Goal: Task Accomplishment & Management: Manage account settings

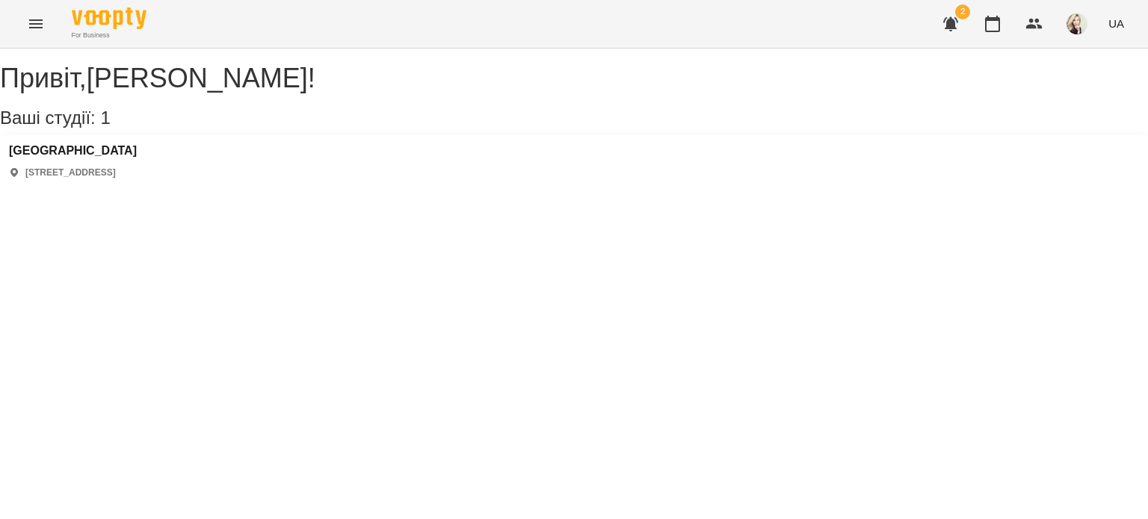
click at [35, 26] on icon "Menu" at bounding box center [36, 24] width 18 height 18
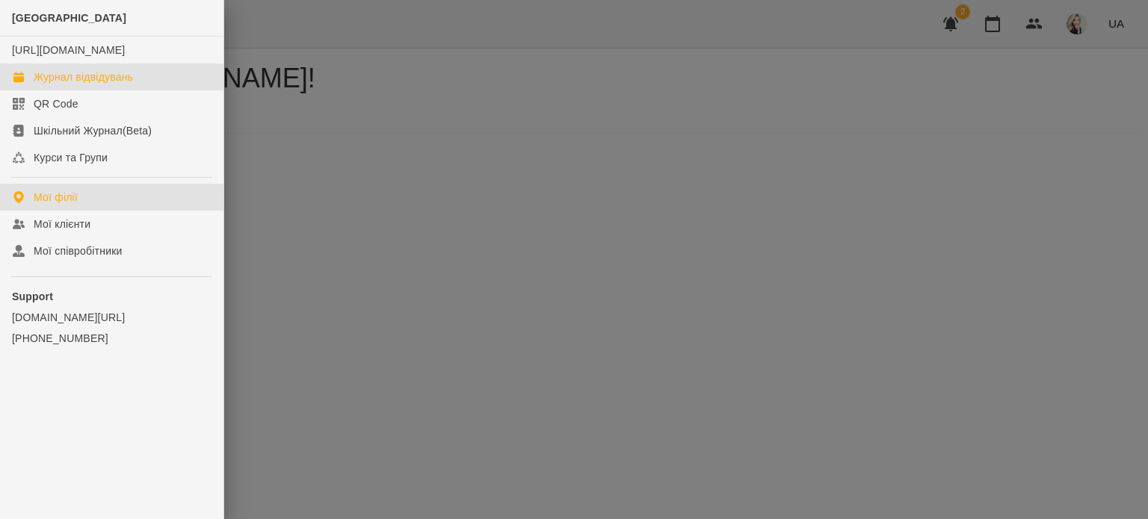
click at [24, 90] on link "Журнал відвідувань" at bounding box center [111, 77] width 223 height 27
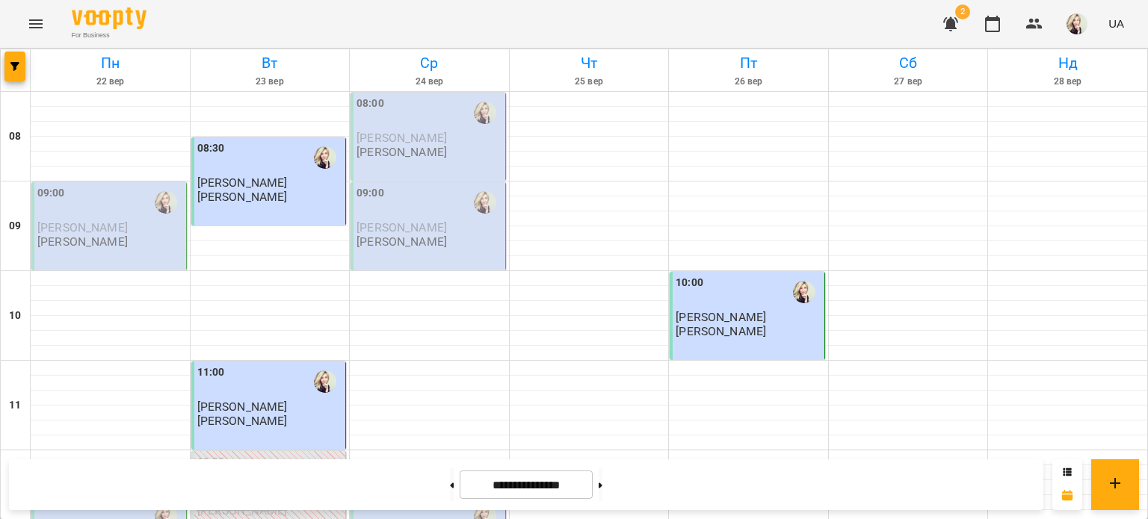
click at [85, 220] on span "[PERSON_NAME]" at bounding box center [82, 227] width 90 height 14
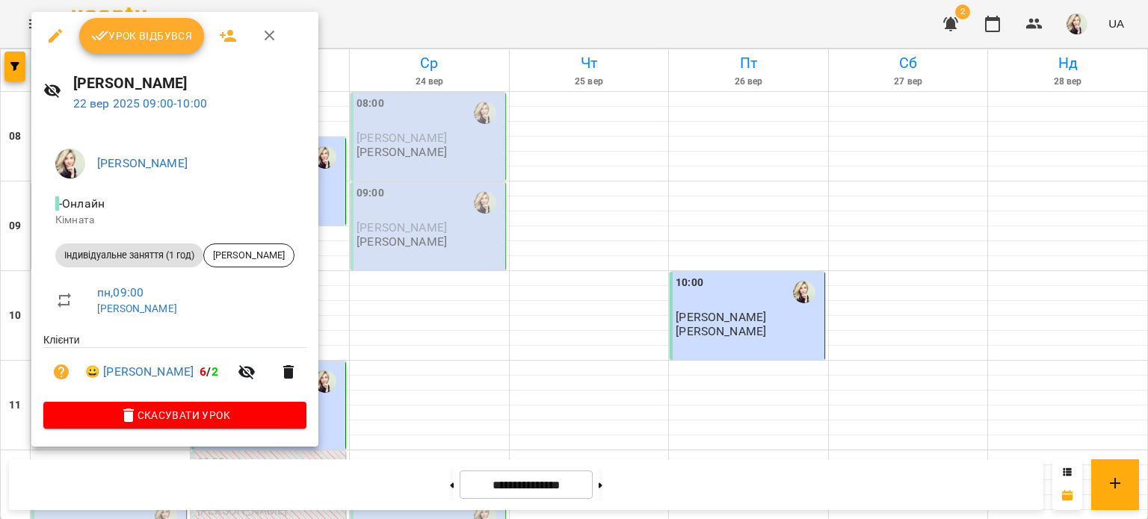
click at [162, 37] on span "Урок відбувся" at bounding box center [142, 36] width 102 height 18
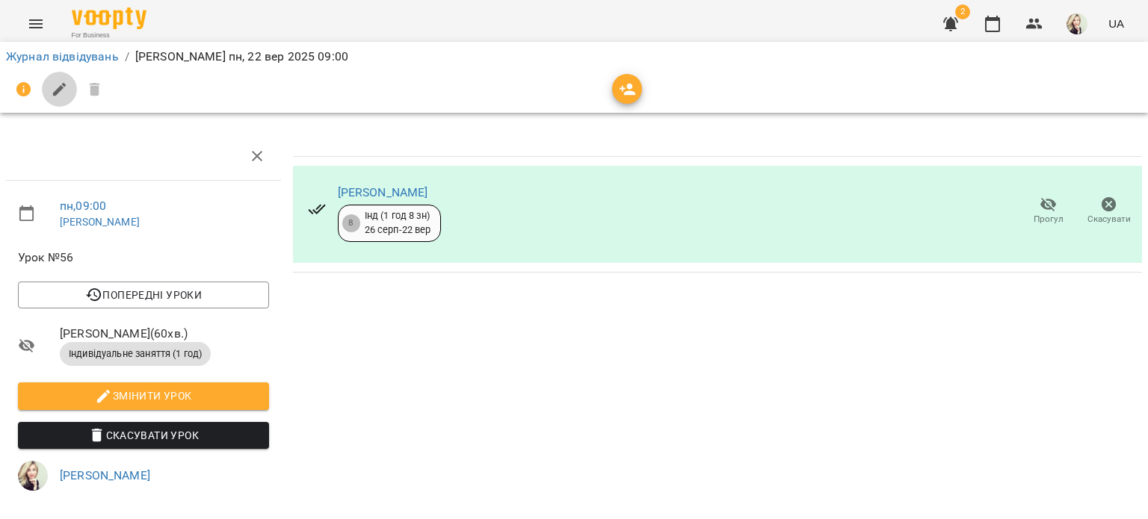
click at [63, 87] on icon "button" at bounding box center [60, 90] width 18 height 18
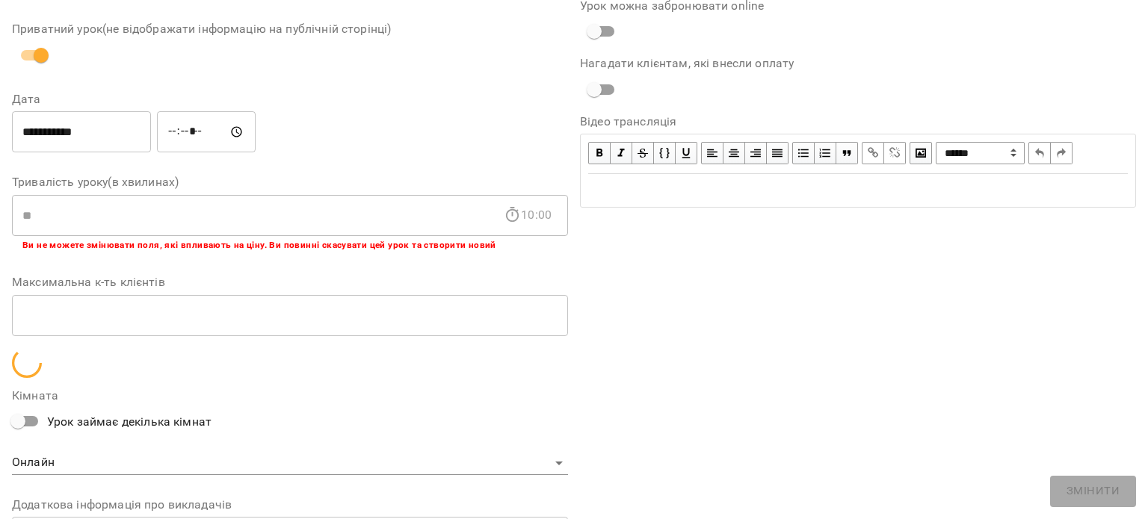
scroll to position [339, 0]
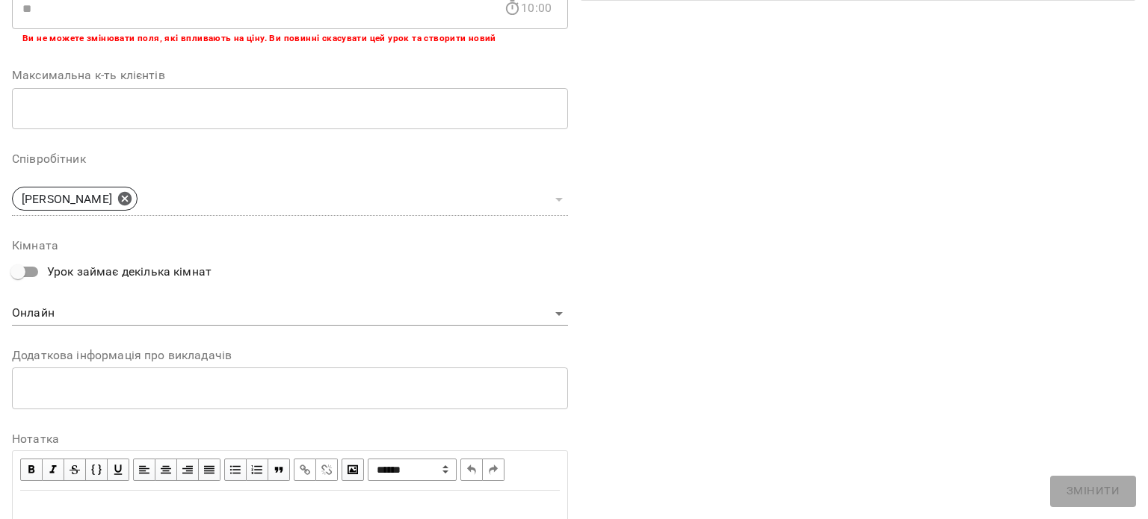
click at [189, 469] on span "button" at bounding box center [187, 470] width 16 height 16
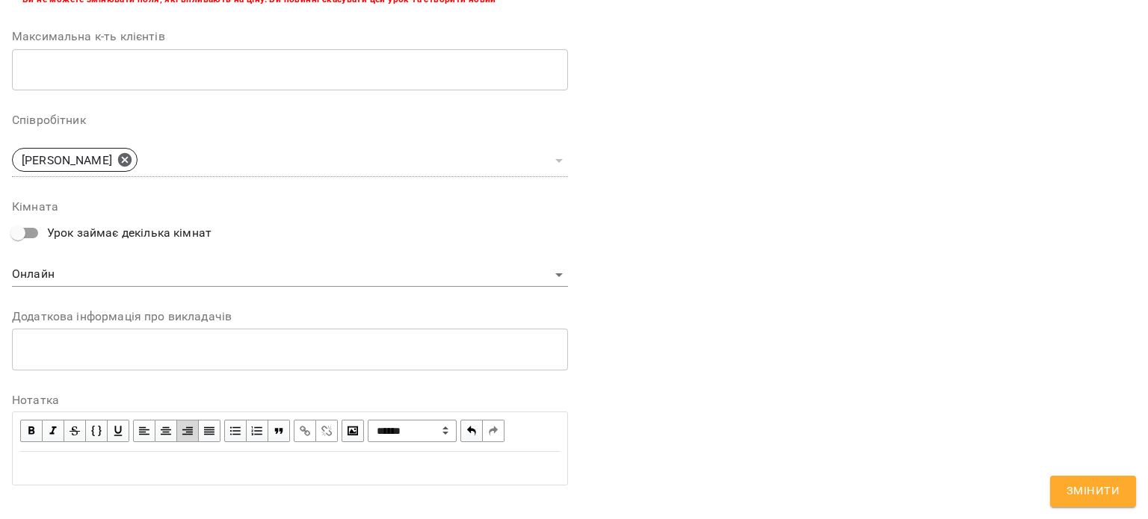
scroll to position [396, 0]
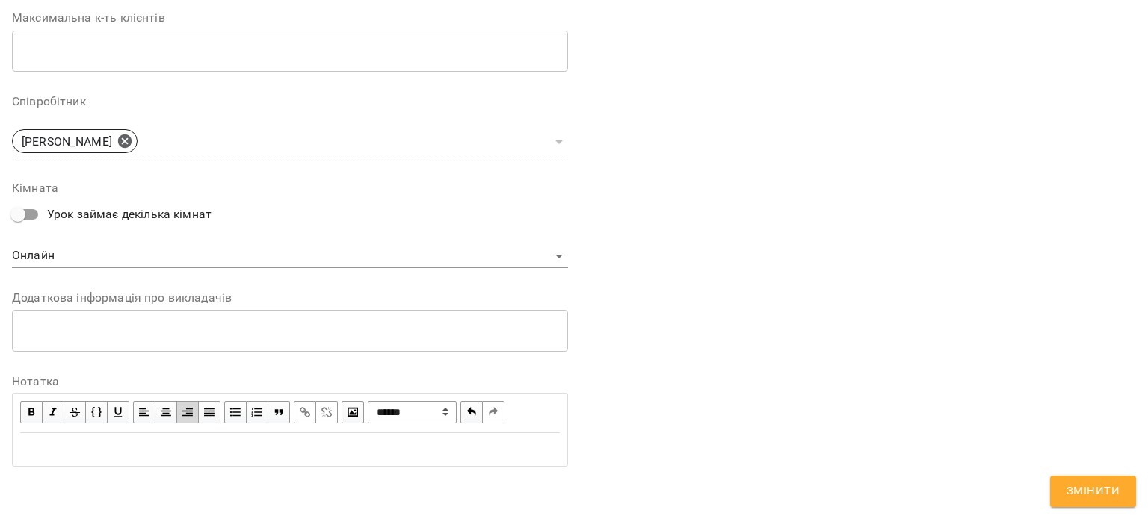
click at [164, 418] on span "button" at bounding box center [166, 412] width 16 height 16
click at [142, 410] on span "button" at bounding box center [144, 412] width 16 height 16
click at [104, 460] on div "Edit text" at bounding box center [289, 449] width 553 height 31
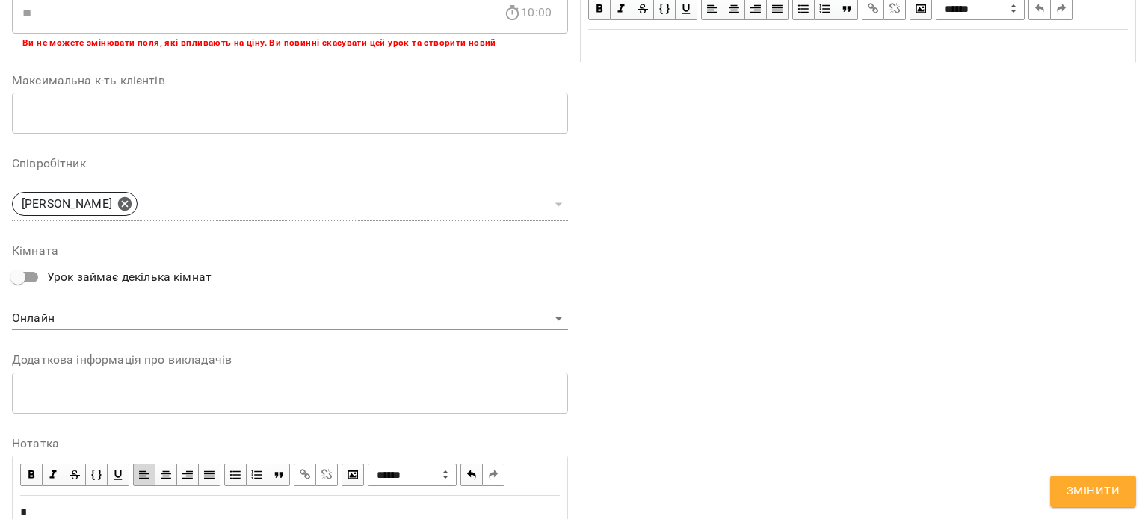
scroll to position [458, 0]
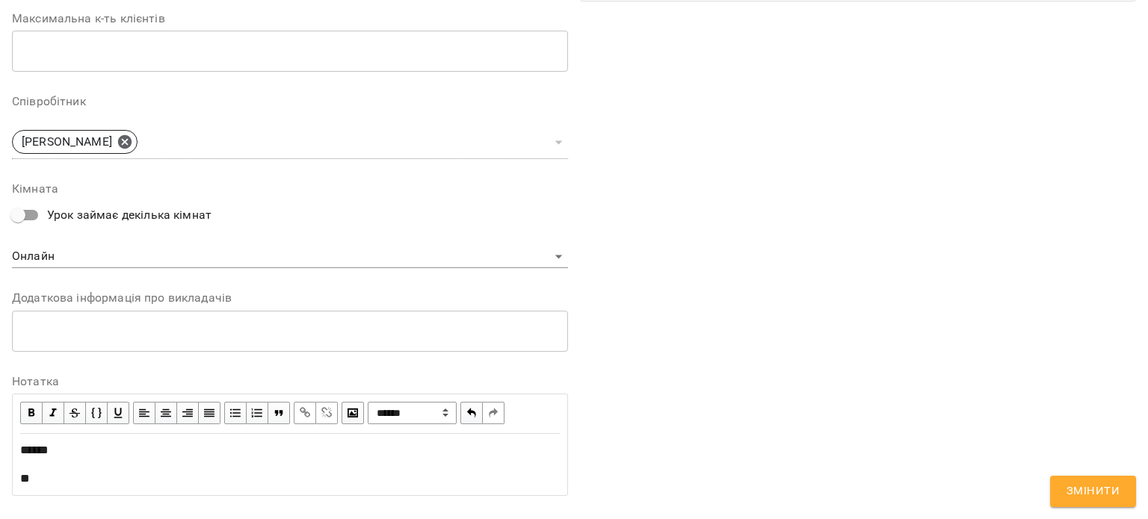
click at [94, 451] on div "******" at bounding box center [290, 451] width 540 height 18
drag, startPoint x: 49, startPoint y: 484, endPoint x: 0, endPoint y: 493, distance: 50.1
click at [0, 493] on div "**********" at bounding box center [574, 70] width 1148 height 960
drag, startPoint x: 132, startPoint y: 445, endPoint x: 0, endPoint y: 458, distance: 133.0
click at [0, 458] on div "**********" at bounding box center [574, 70] width 1148 height 960
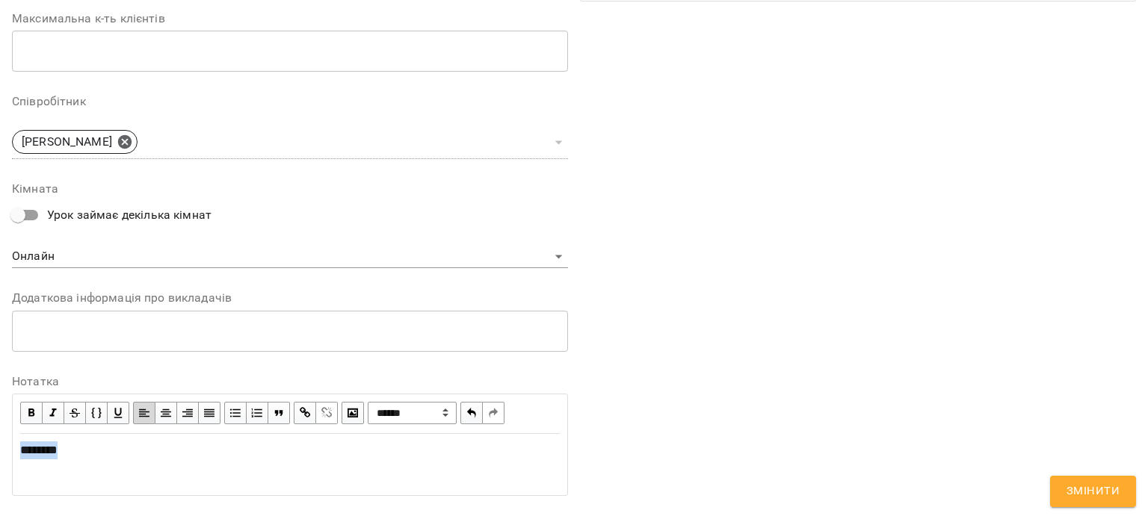
copy span "********"
click at [1094, 490] on span "Змінити" at bounding box center [1093, 491] width 53 height 19
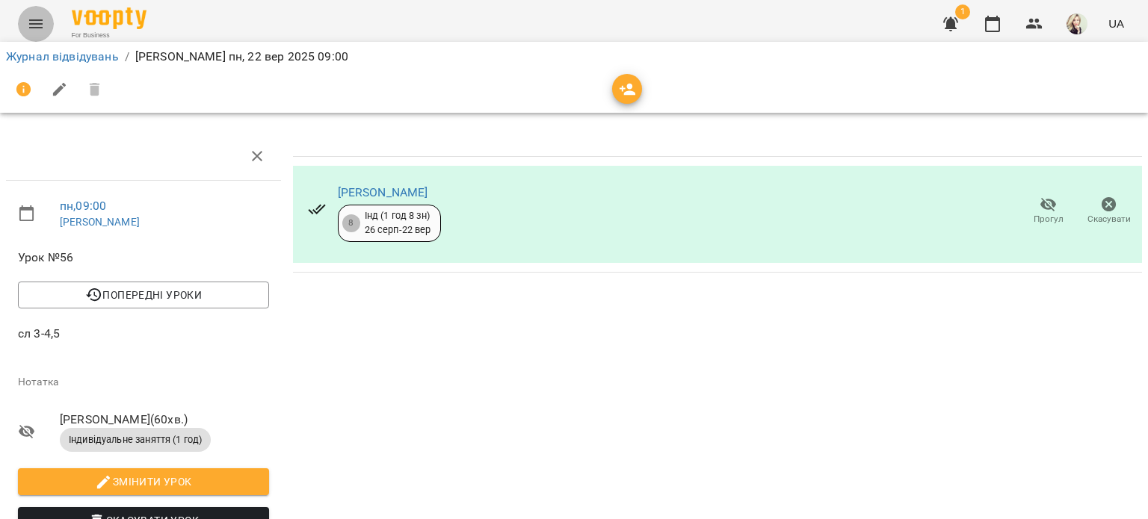
click at [34, 17] on icon "Menu" at bounding box center [36, 24] width 18 height 18
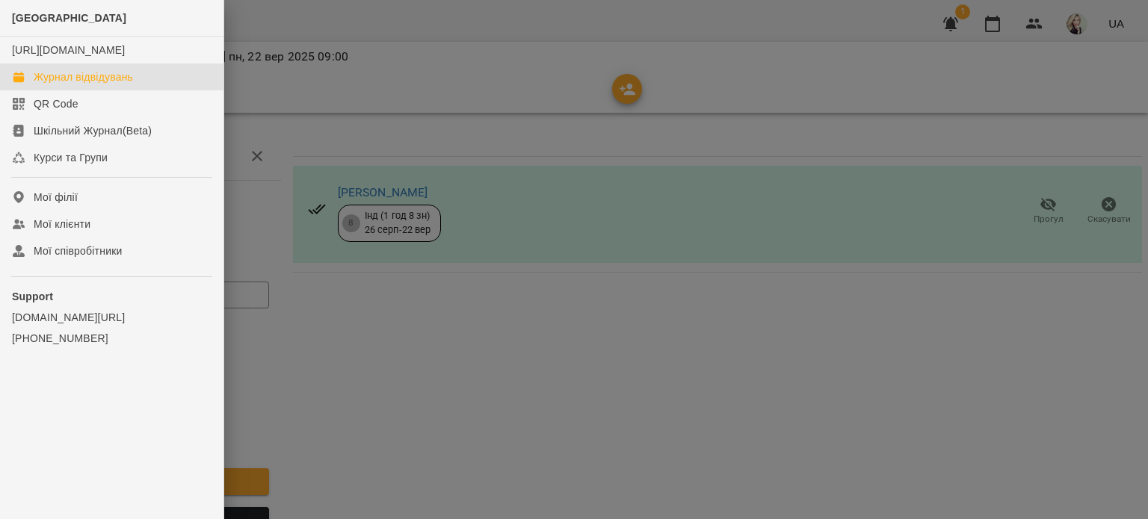
click at [36, 90] on link "Журнал відвідувань" at bounding box center [111, 77] width 223 height 27
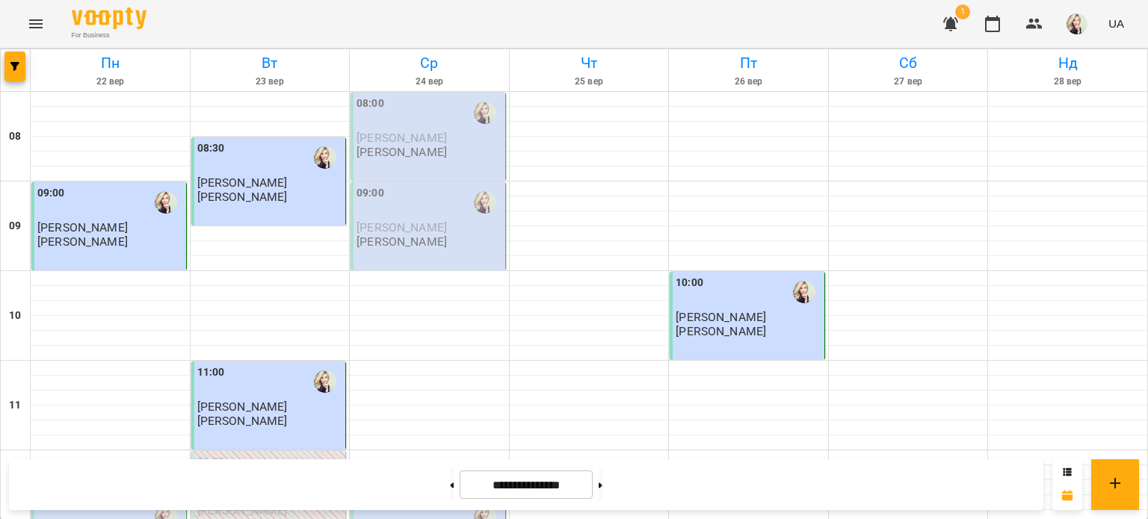
scroll to position [374, 0]
